Goal: Navigation & Orientation: Find specific page/section

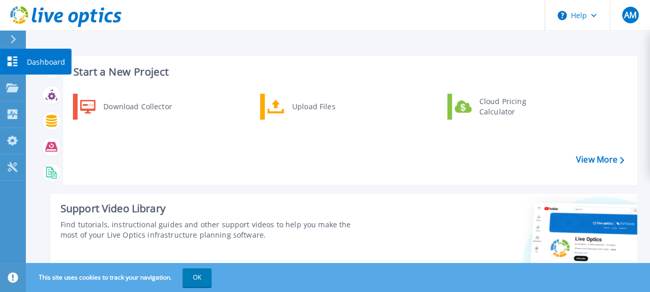
click at [37, 63] on p "Dashboard" at bounding box center [46, 62] width 38 height 27
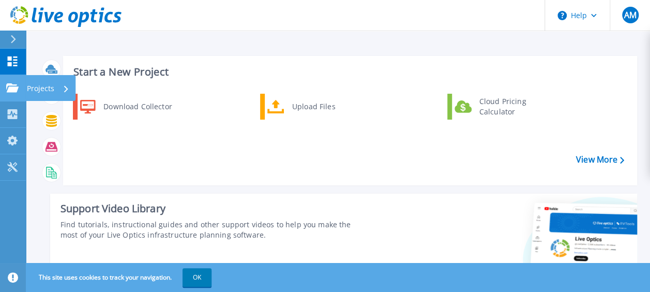
click at [46, 89] on p "Projects" at bounding box center [40, 88] width 27 height 27
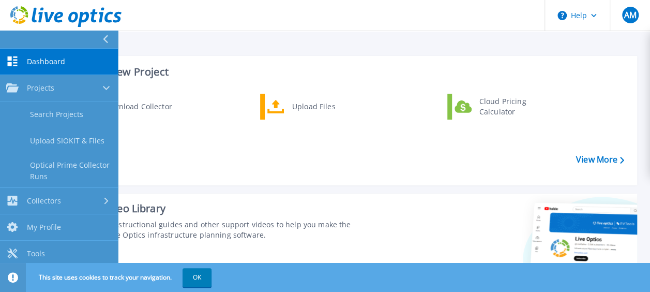
click at [61, 54] on link "Dashboard Dashboard" at bounding box center [59, 62] width 118 height 26
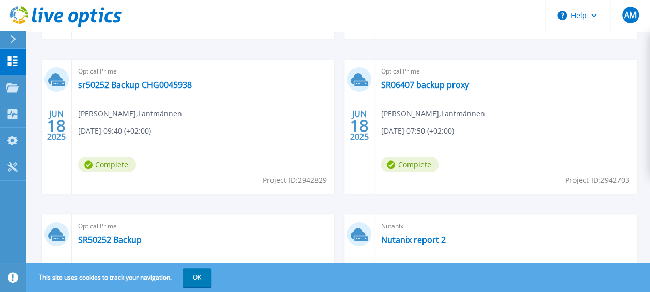
scroll to position [575, 0]
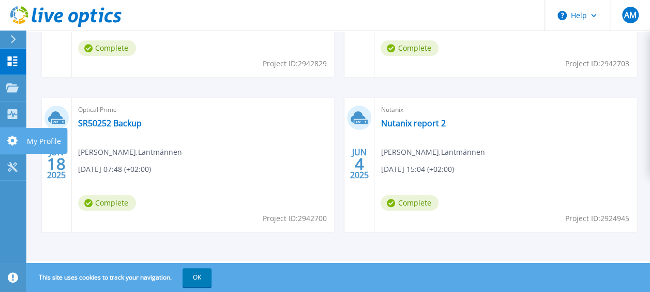
click at [13, 138] on icon at bounding box center [12, 141] width 10 height 10
